Goal: Task Accomplishment & Management: Use online tool/utility

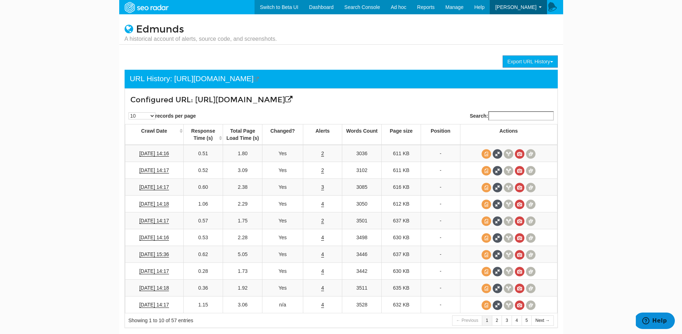
scroll to position [29, 0]
click at [157, 31] on link "Edmunds" at bounding box center [160, 29] width 48 height 12
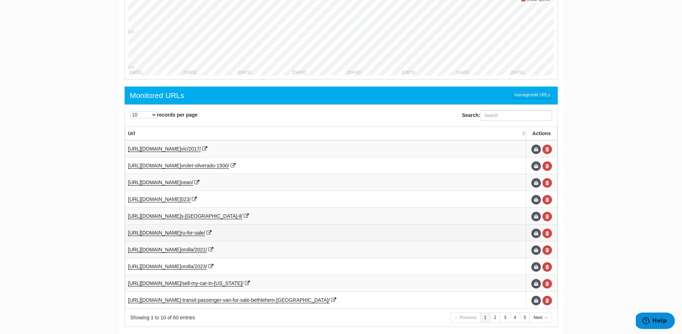
scroll to position [288, 0]
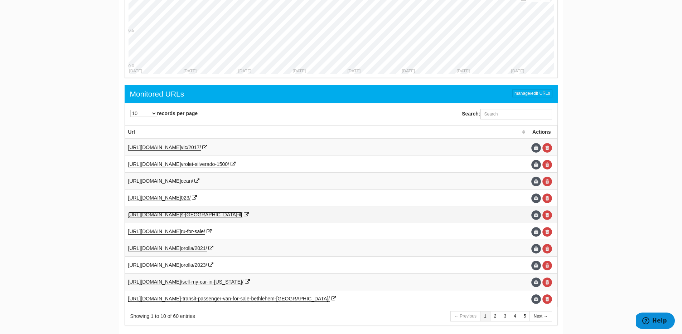
click at [223, 216] on span "s-chicago-il/" at bounding box center [212, 215] width 62 height 6
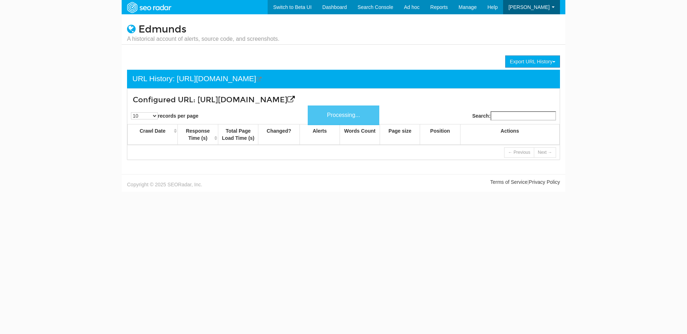
scroll to position [29, 0]
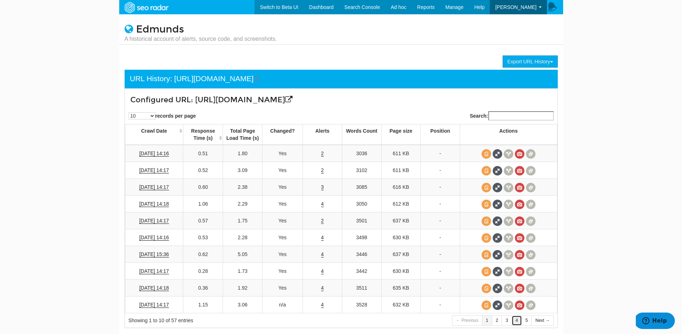
click at [515, 318] on link "4" at bounding box center [516, 321] width 10 height 10
click at [517, 320] on link "5" at bounding box center [516, 321] width 10 height 10
click at [373, 111] on div "Search:" at bounding box center [451, 116] width 221 height 16
drag, startPoint x: 328, startPoint y: 152, endPoint x: 323, endPoint y: 154, distance: 5.9
click at [324, 153] on td "3" at bounding box center [322, 153] width 39 height 17
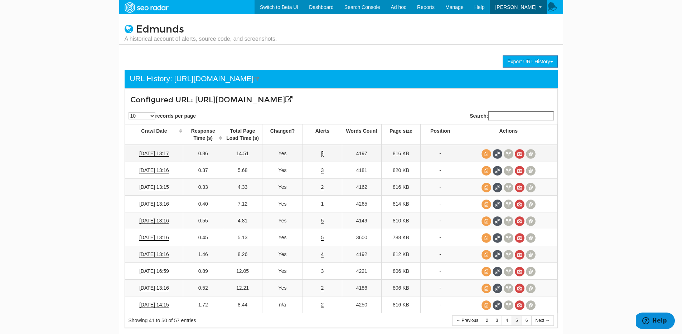
click at [322, 154] on link "3" at bounding box center [322, 154] width 3 height 6
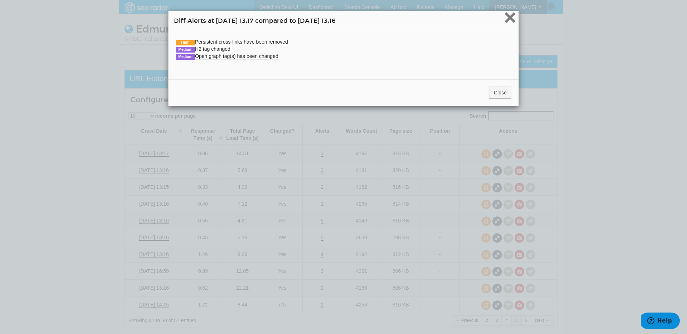
click at [507, 22] on span "×" at bounding box center [510, 17] width 13 height 24
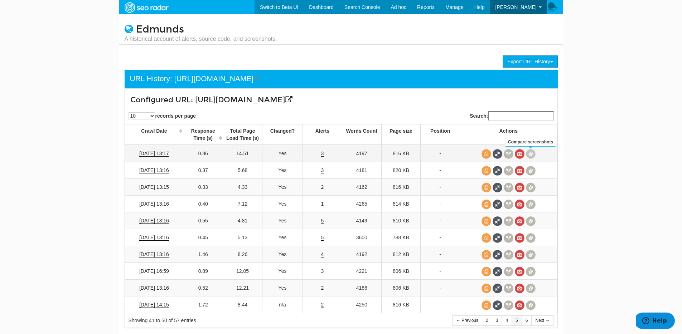
click at [528, 152] on span at bounding box center [531, 154] width 10 height 10
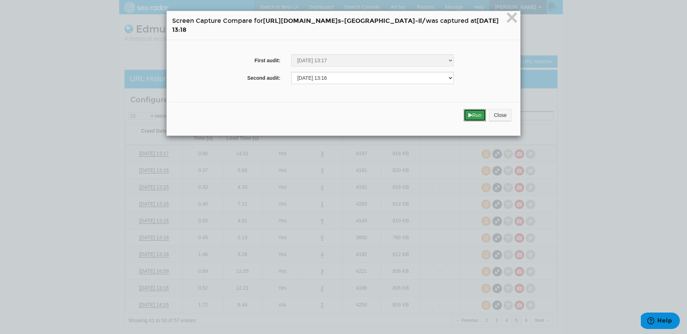
click at [472, 114] on button "Run" at bounding box center [475, 115] width 23 height 12
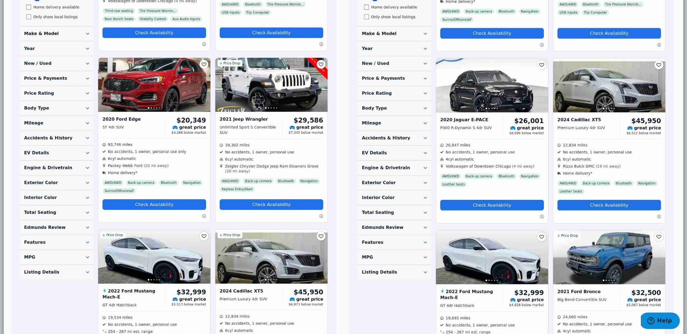
scroll to position [163, 0]
